Goal: Task Accomplishment & Management: Manage account settings

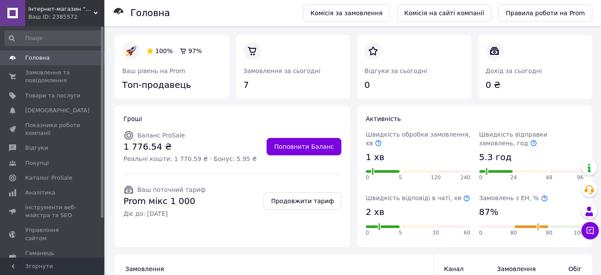
scroll to position [158, 0]
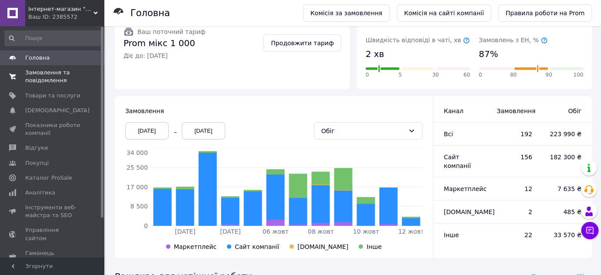
click at [35, 79] on span "Замовлення та повідомлення" at bounding box center [52, 77] width 55 height 16
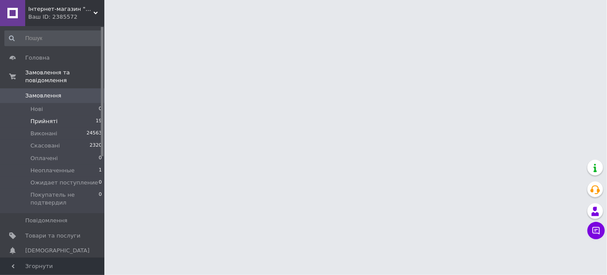
click at [49, 117] on span "Прийняті" at bounding box center [43, 121] width 27 height 8
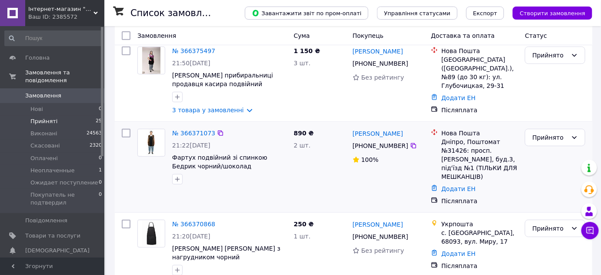
scroll to position [118, 0]
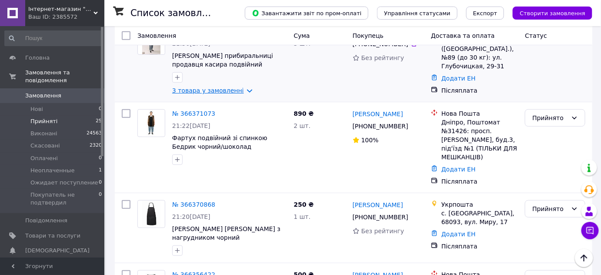
click at [191, 88] on link "3 товара у замовленні" at bounding box center [208, 90] width 72 height 7
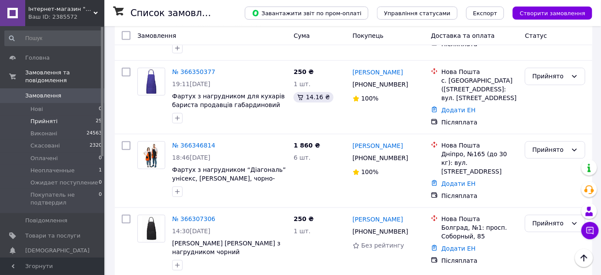
scroll to position [514, 0]
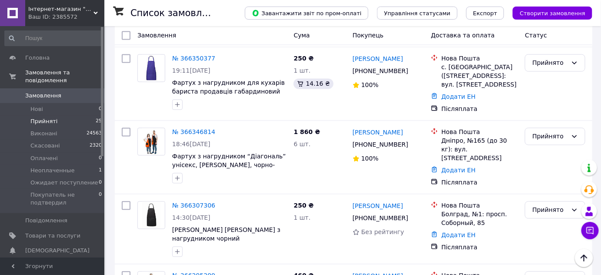
click at [73, 115] on li "Прийняті 25" at bounding box center [53, 121] width 107 height 12
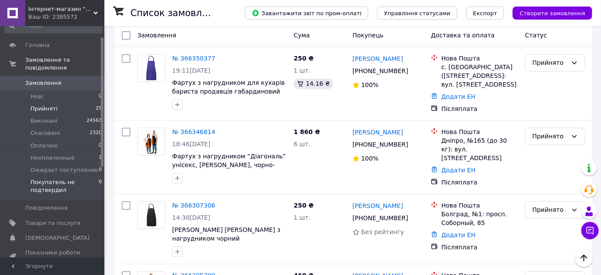
scroll to position [0, 0]
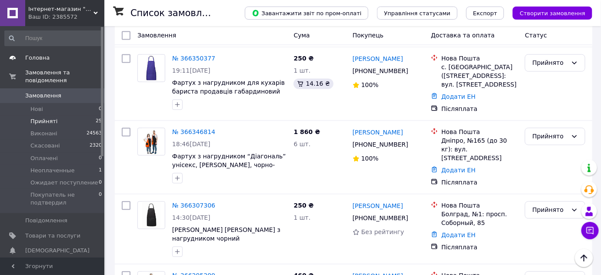
click at [43, 57] on span "Головна" at bounding box center [37, 58] width 24 height 8
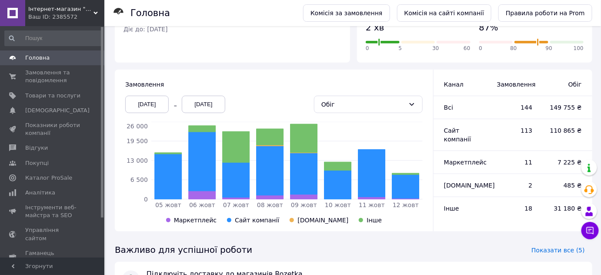
scroll to position [197, 0]
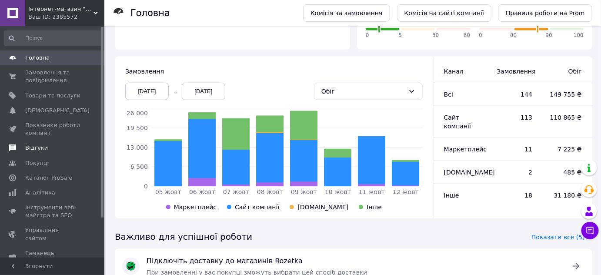
click at [39, 146] on span "Відгуки" at bounding box center [36, 148] width 23 height 8
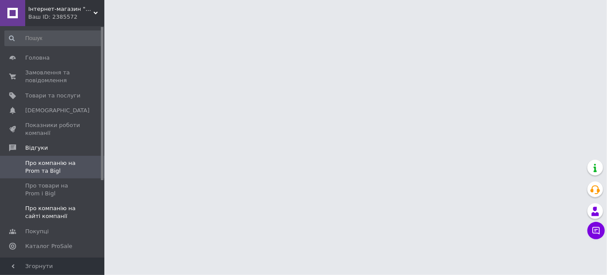
click at [57, 216] on span "Про компанію на сайті компанії" at bounding box center [52, 212] width 55 height 16
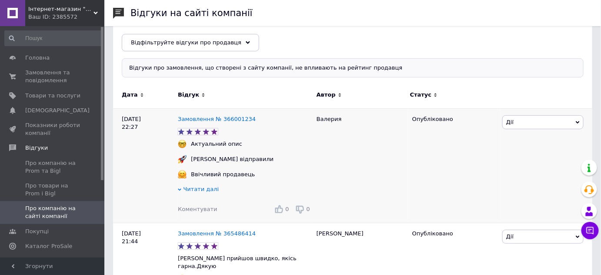
scroll to position [39, 0]
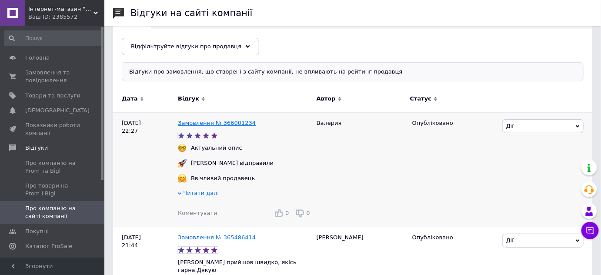
click at [212, 120] on link "Замовлення № 366001234" at bounding box center [217, 123] width 78 height 7
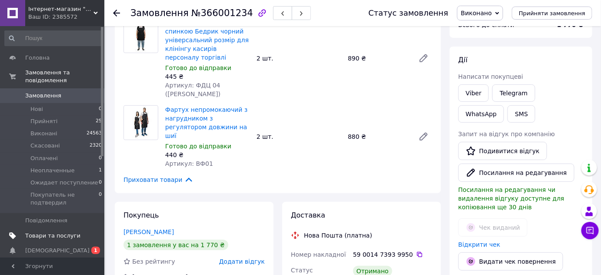
scroll to position [39, 0]
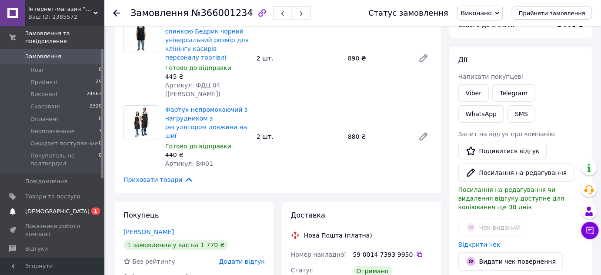
click at [57, 207] on span "[DEMOGRAPHIC_DATA]" at bounding box center [57, 211] width 64 height 8
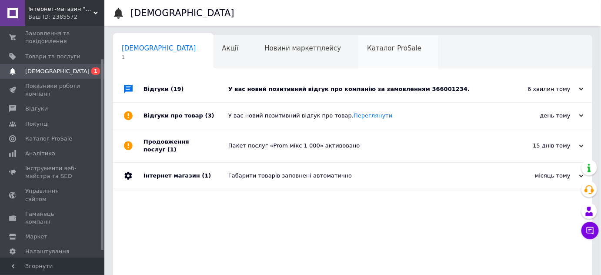
click at [367, 52] on span "Каталог ProSale" at bounding box center [394, 48] width 54 height 8
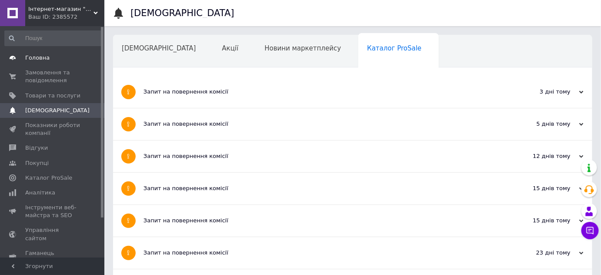
click at [33, 55] on span "Головна" at bounding box center [37, 58] width 24 height 8
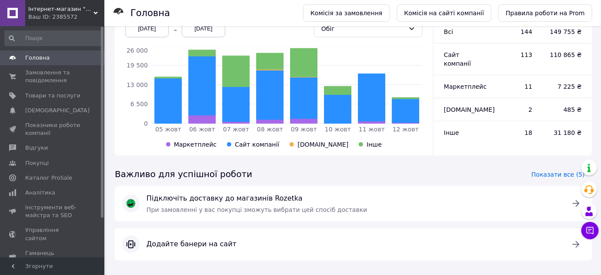
scroll to position [269, 0]
